Goal: Task Accomplishment & Management: Use online tool/utility

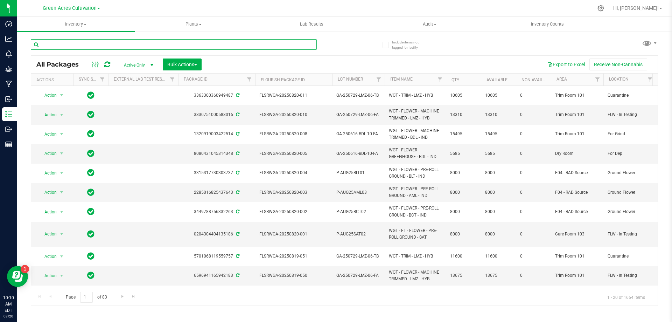
click at [210, 47] on input "text" at bounding box center [174, 44] width 286 height 11
paste input "GA-250709-CKZ-26-FA"
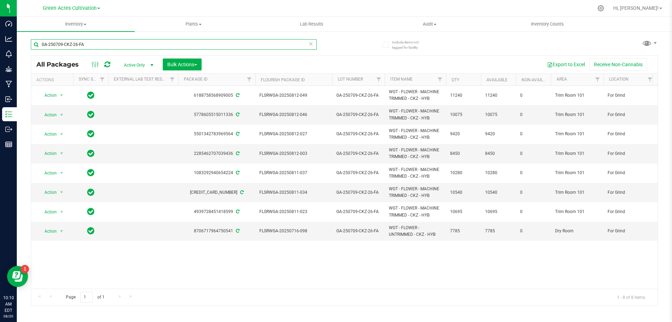
type input "GA-250709-CKZ-26-FA"
click at [192, 63] on span "Bulk Actions" at bounding box center [182, 65] width 30 height 6
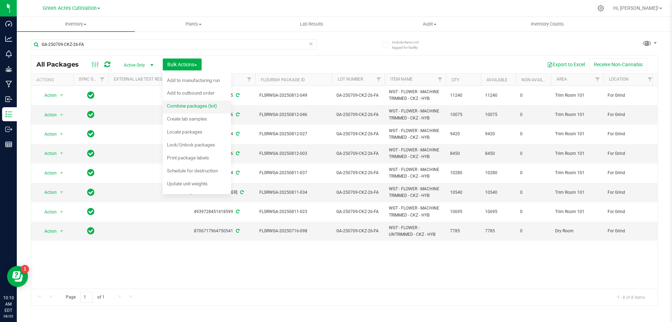
click at [196, 103] on span "Combine packages (lot)" at bounding box center [192, 106] width 50 height 6
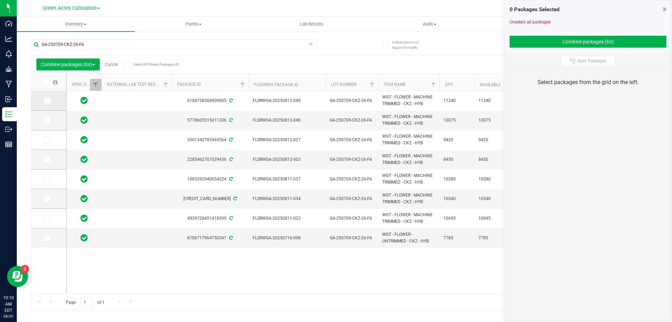
click at [49, 101] on span at bounding box center [47, 100] width 7 height 7
click at [0, 0] on input "checkbox" at bounding box center [0, 0] width 0 height 0
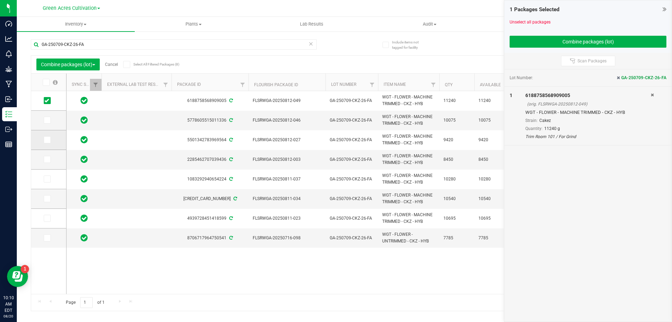
click at [49, 141] on span at bounding box center [47, 139] width 7 height 7
click at [0, 0] on input "checkbox" at bounding box center [0, 0] width 0 height 0
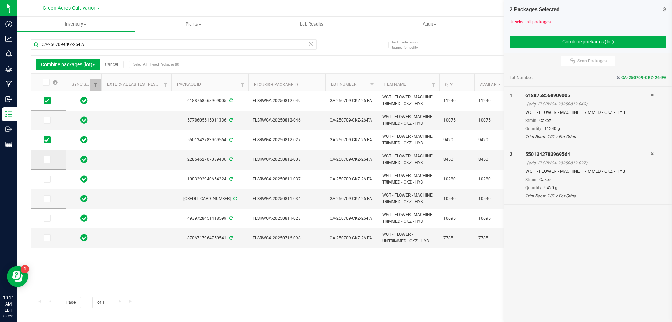
click at [46, 159] on icon at bounding box center [46, 159] width 5 height 0
click at [0, 0] on input "checkbox" at bounding box center [0, 0] width 0 height 0
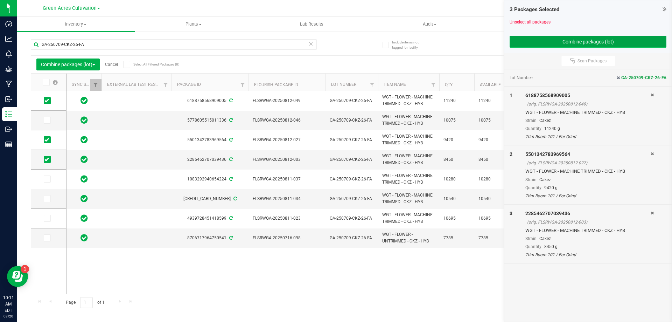
click at [615, 44] on button "Combine packages (lot)" at bounding box center [588, 42] width 157 height 12
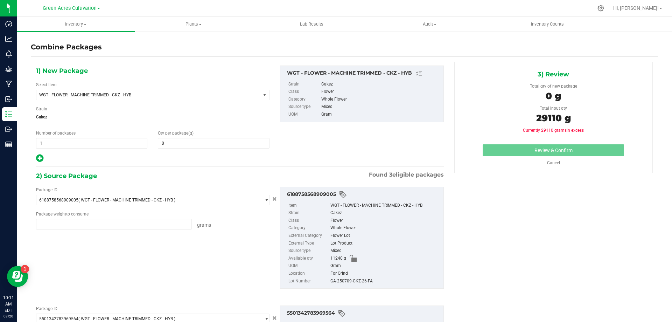
type input "11240.0000 g"
type input "9420.0000 g"
type input "8450.0000 g"
